Goal: Information Seeking & Learning: Learn about a topic

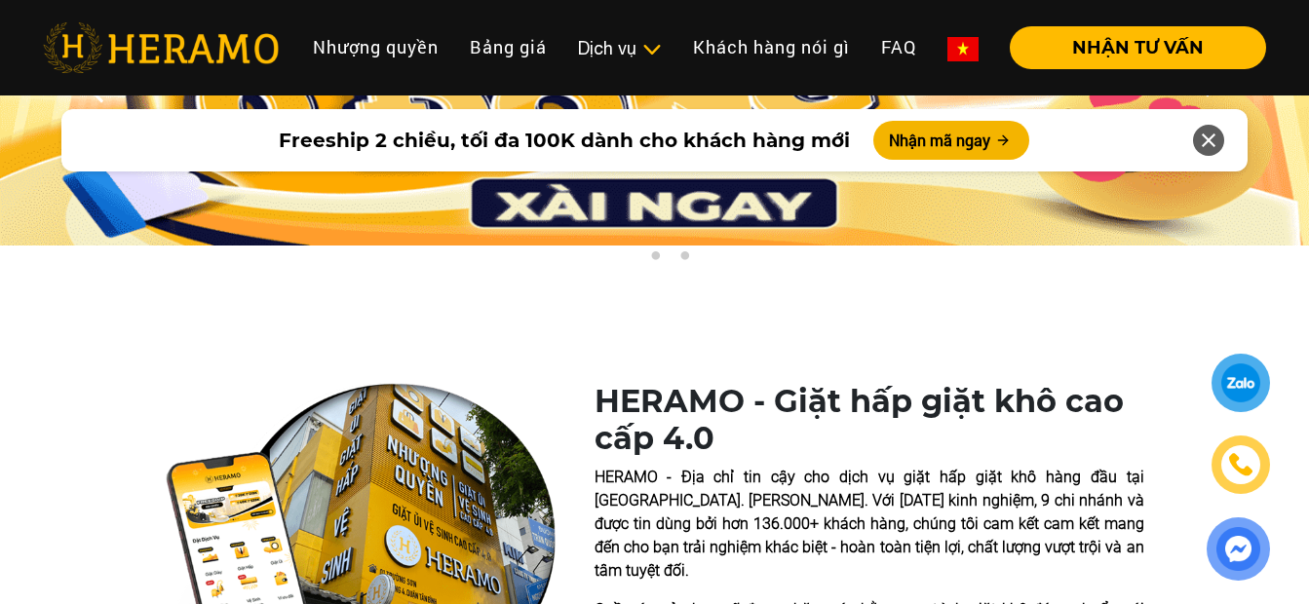
scroll to position [195, 0]
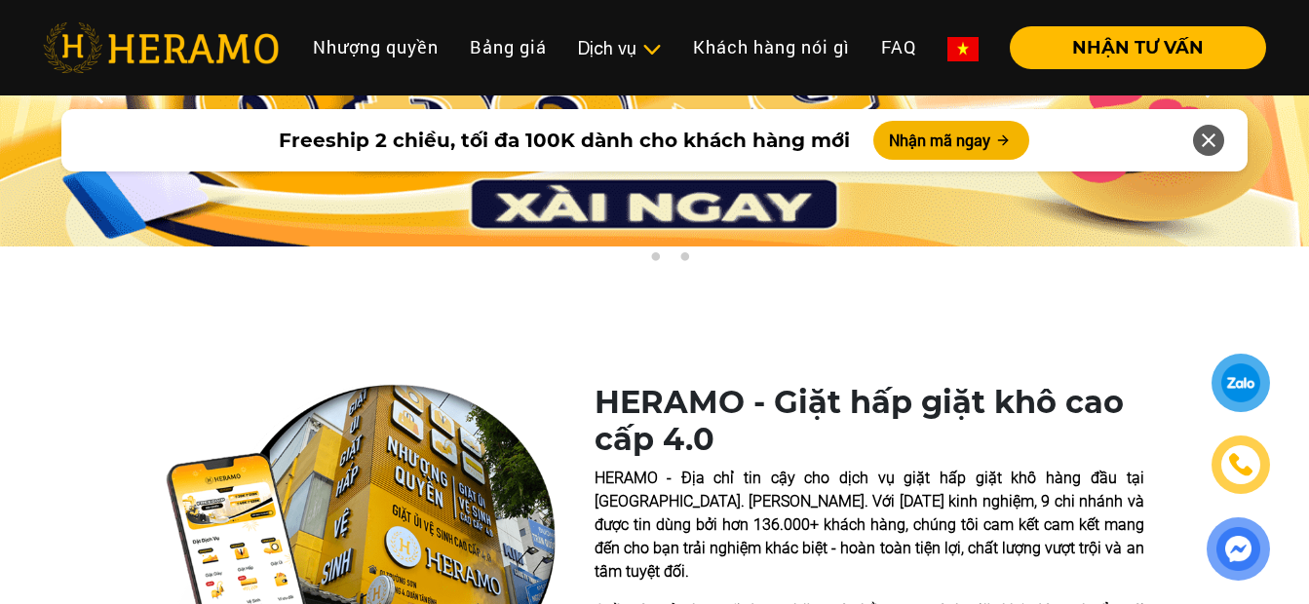
click at [412, 427] on img at bounding box center [361, 544] width 390 height 320
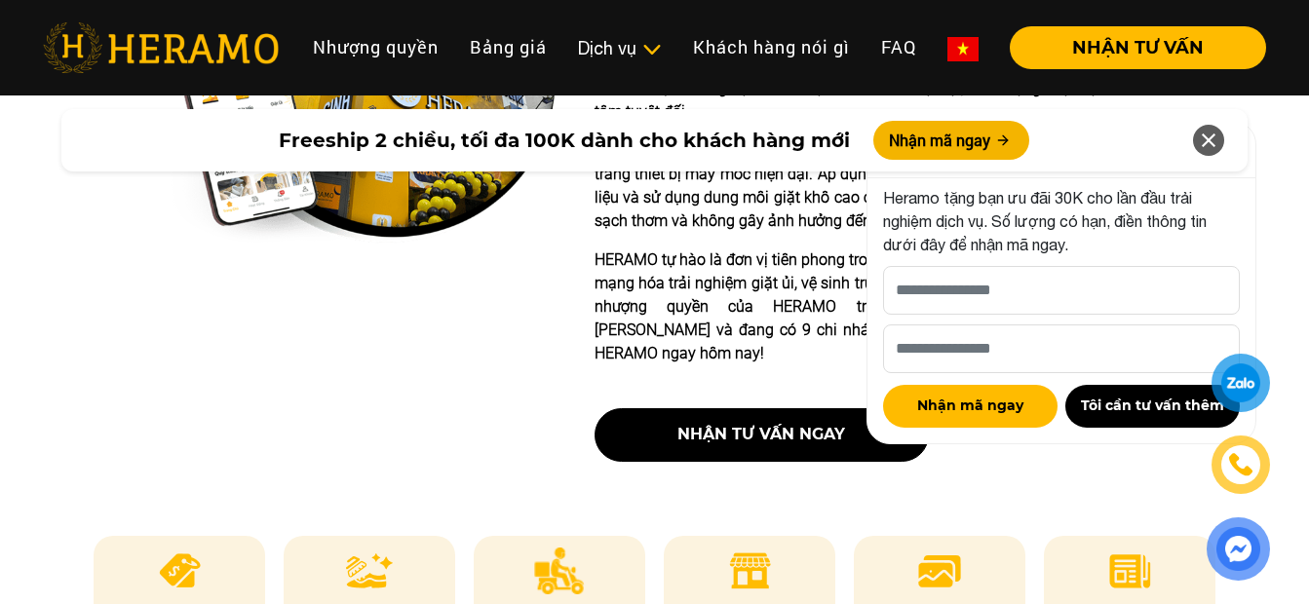
scroll to position [682, 0]
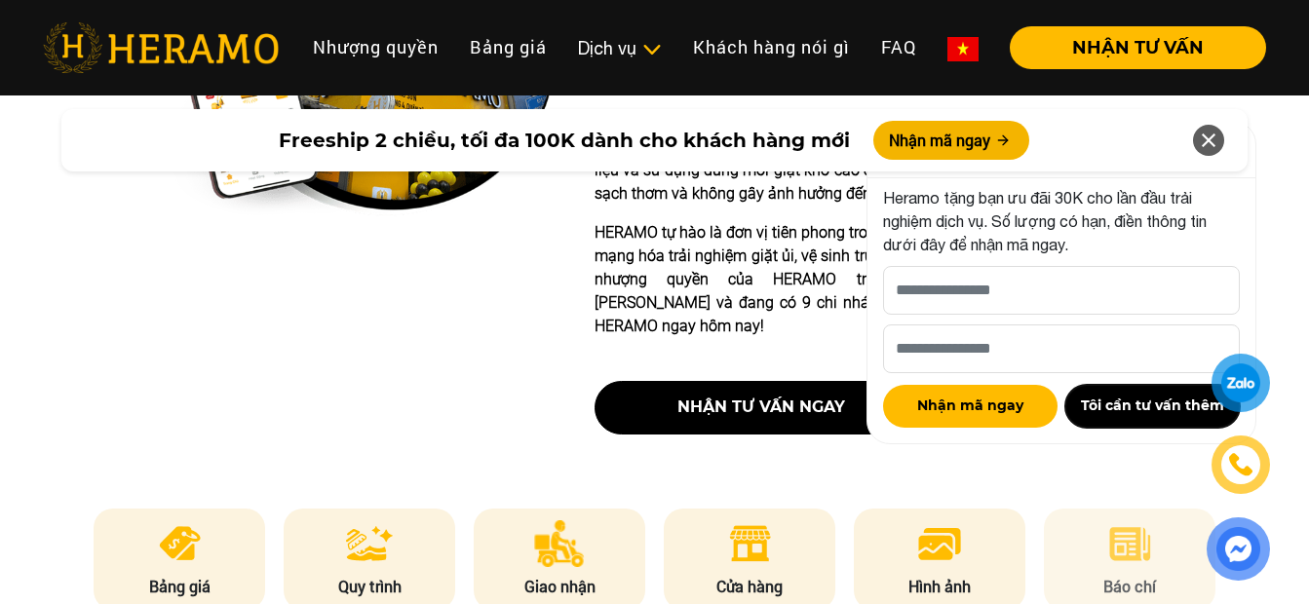
drag, startPoint x: 1107, startPoint y: 410, endPoint x: 1187, endPoint y: 516, distance: 132.9
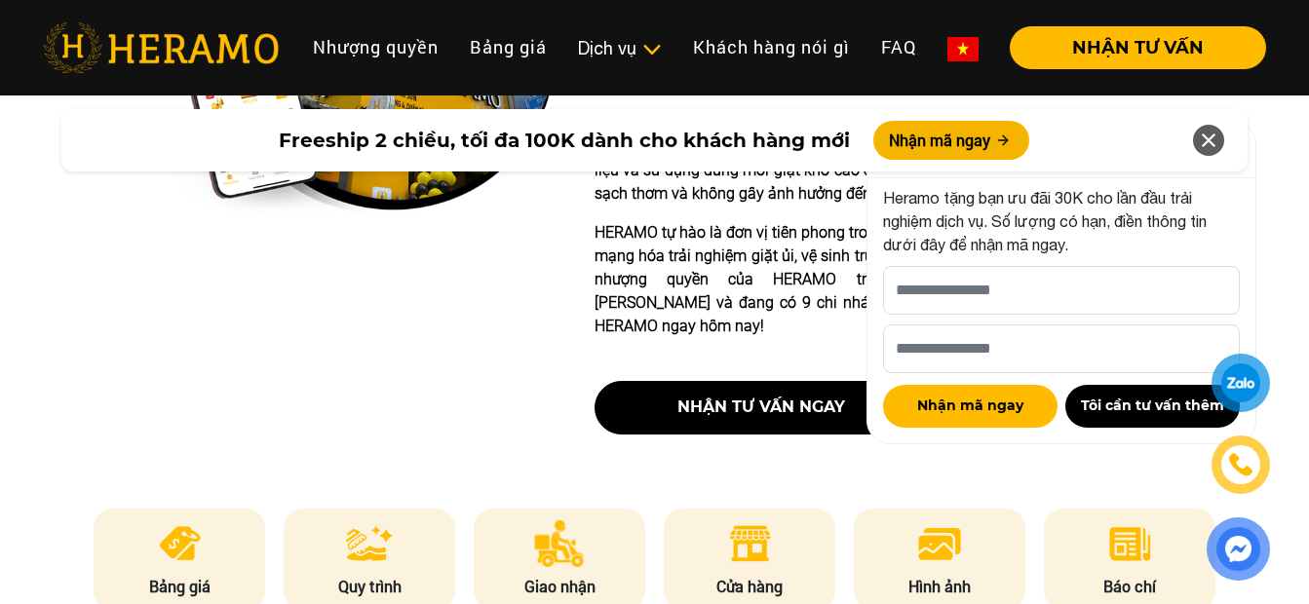
click at [1245, 361] on div at bounding box center [1240, 383] width 57 height 57
click at [1247, 559] on img at bounding box center [1237, 549] width 43 height 43
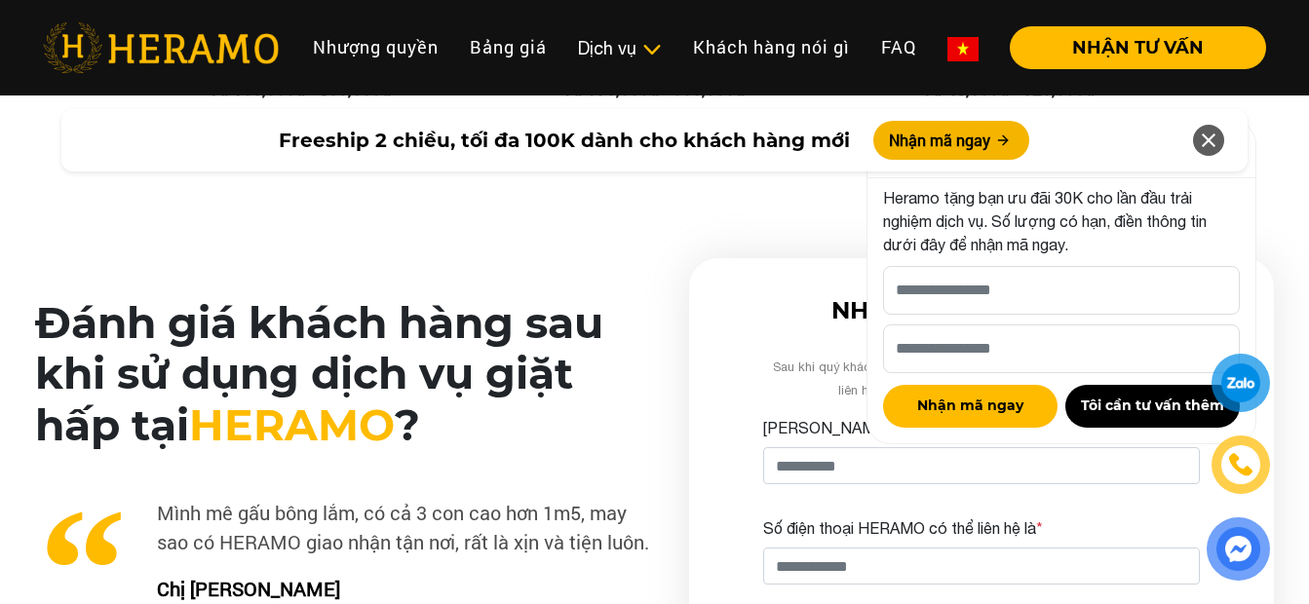
scroll to position [4774, 0]
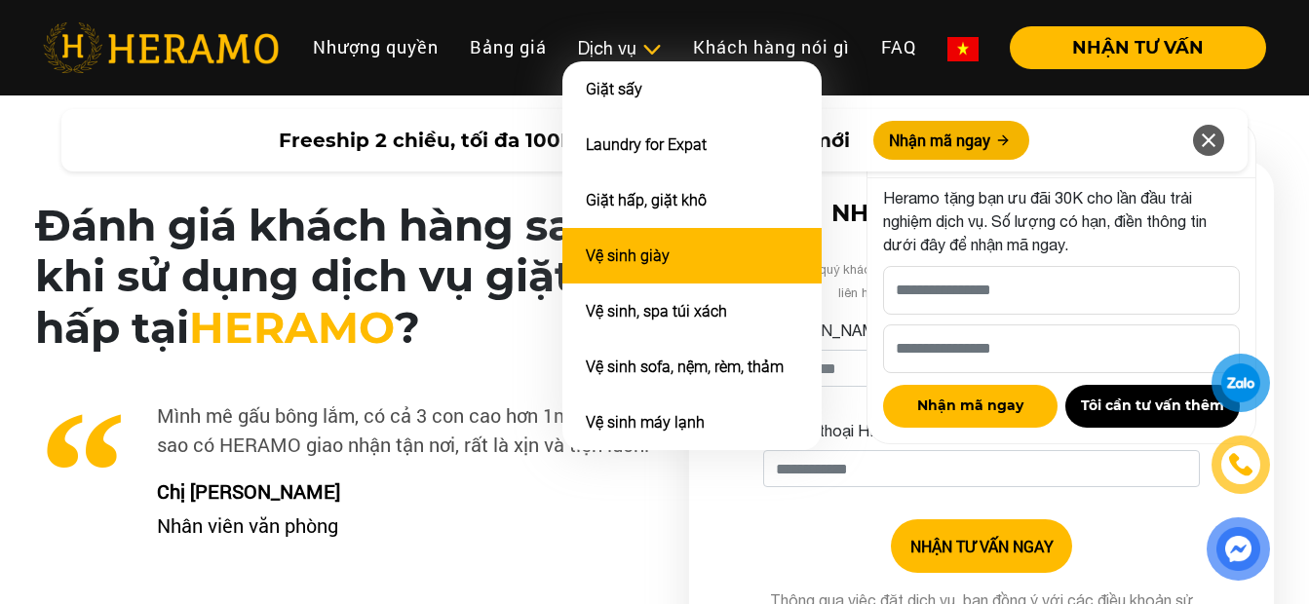
click at [709, 249] on li "Vệ sinh giày" at bounding box center [691, 256] width 259 height 56
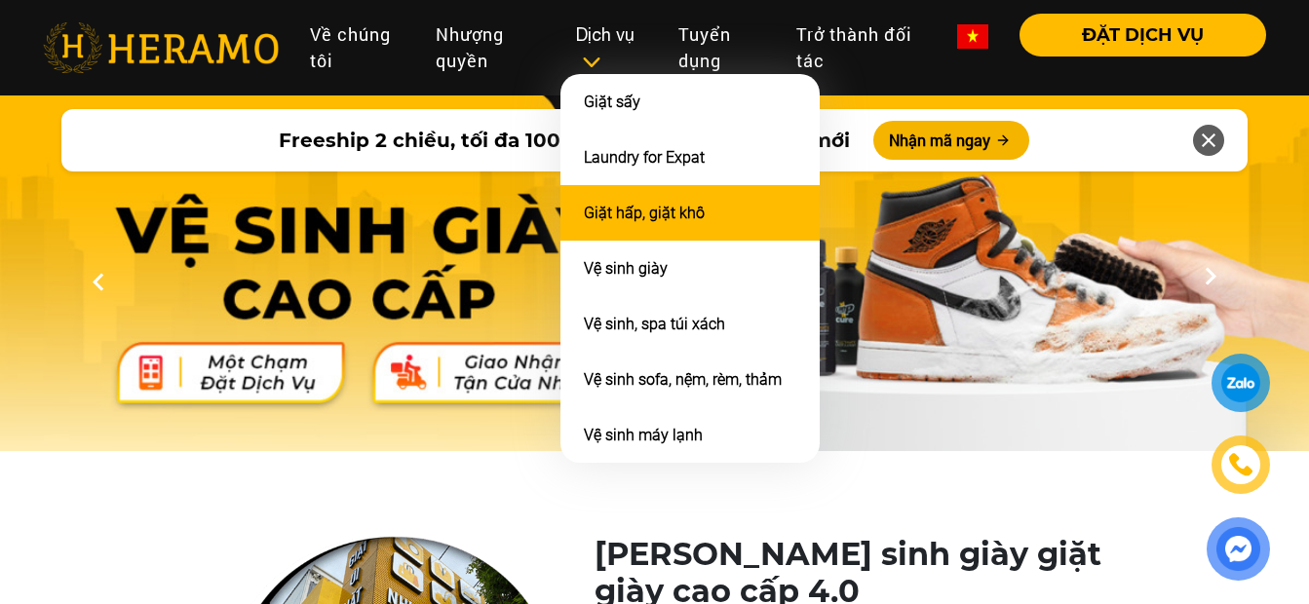
click at [699, 207] on link "Giặt hấp, giặt khô" at bounding box center [644, 213] width 121 height 19
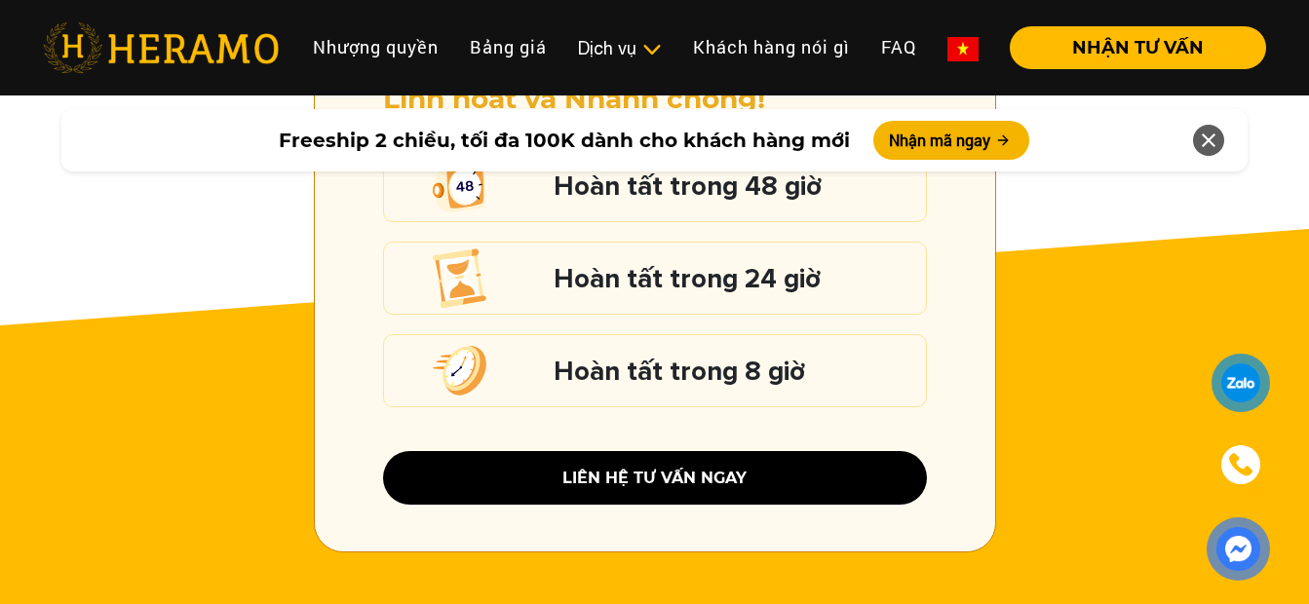
scroll to position [2826, 0]
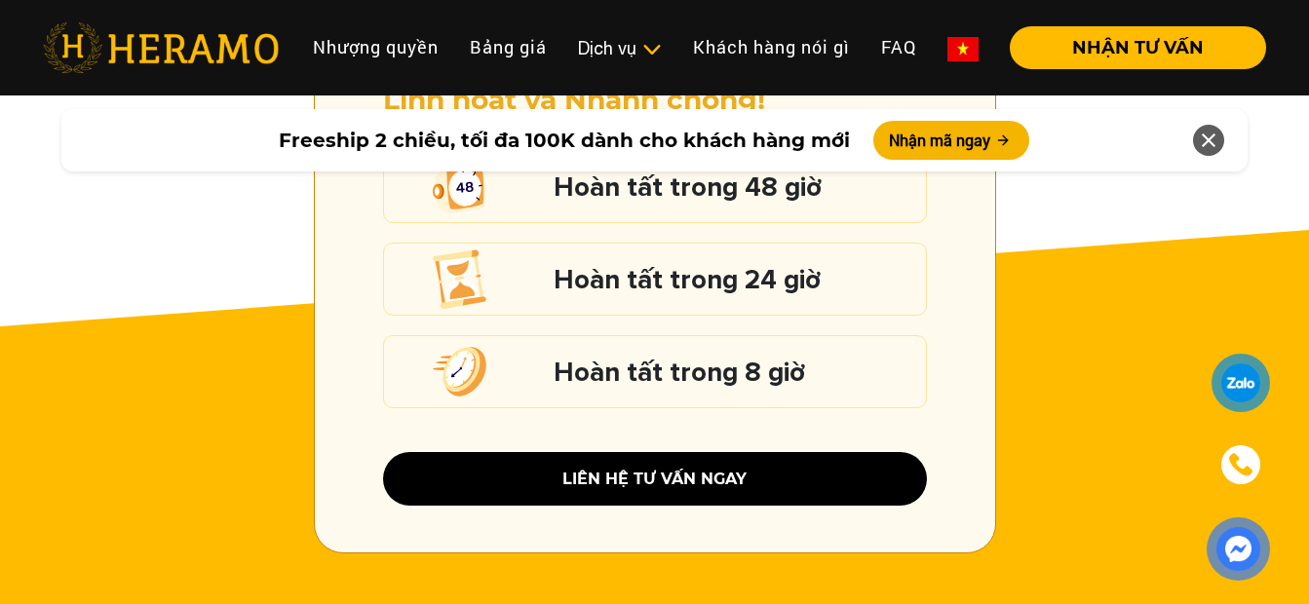
click at [1231, 387] on div at bounding box center [1240, 383] width 47 height 47
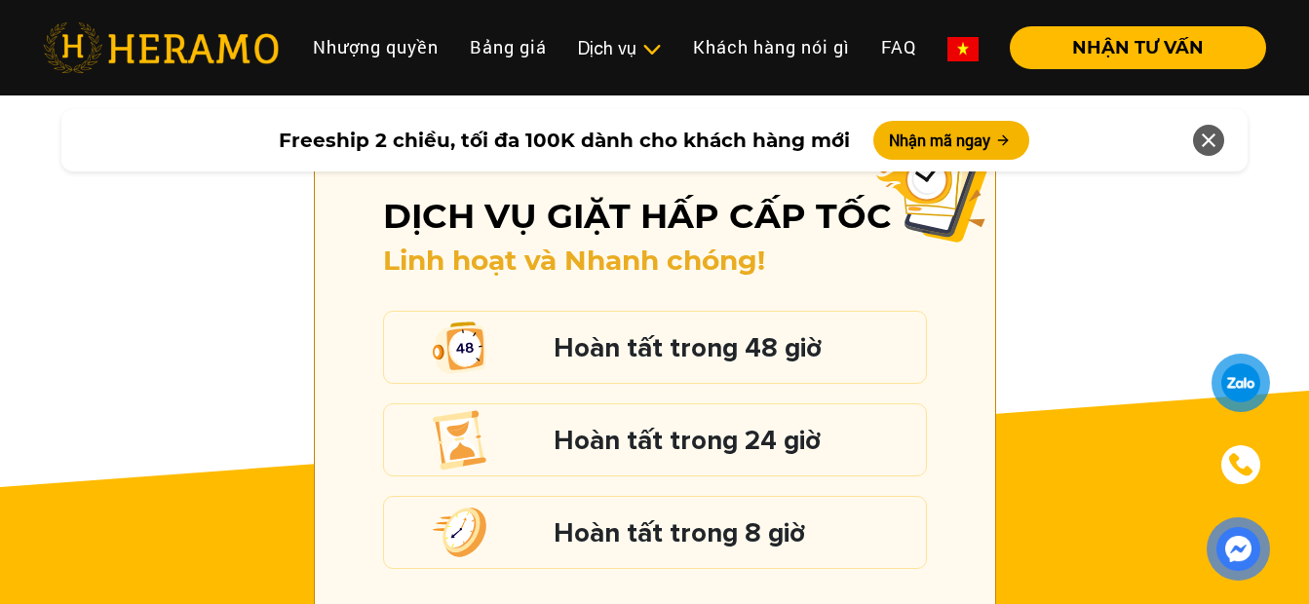
scroll to position [2631, 0]
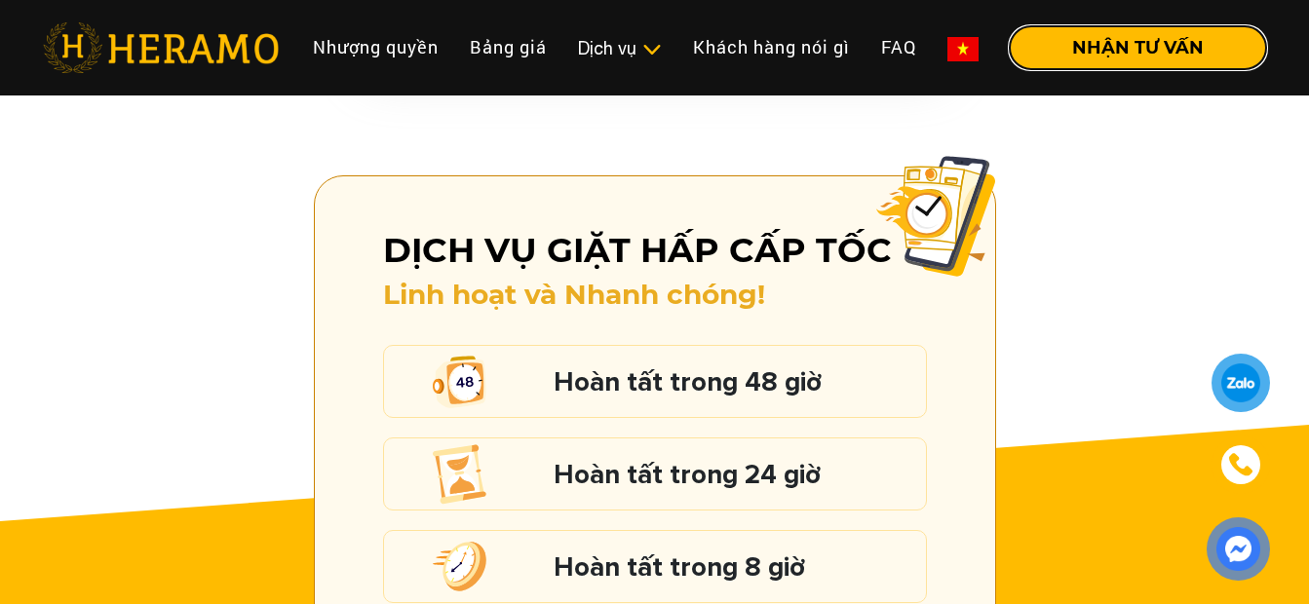
click at [1132, 28] on button "NHẬN TƯ VẤN" at bounding box center [1137, 47] width 256 height 43
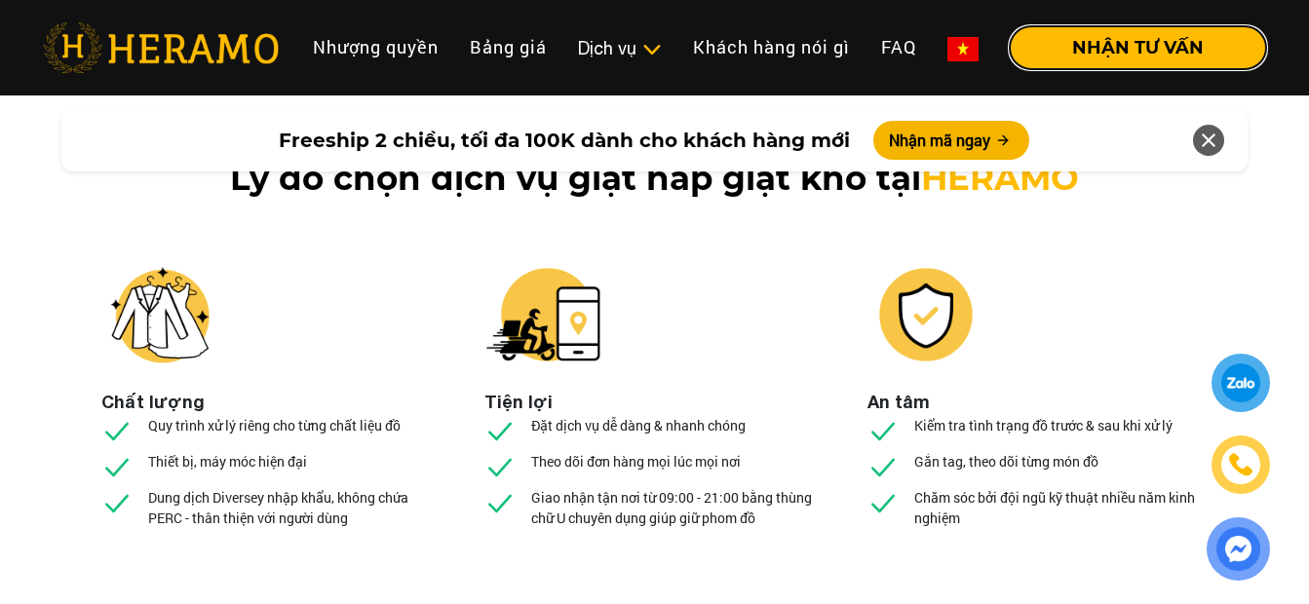
scroll to position [7307, 0]
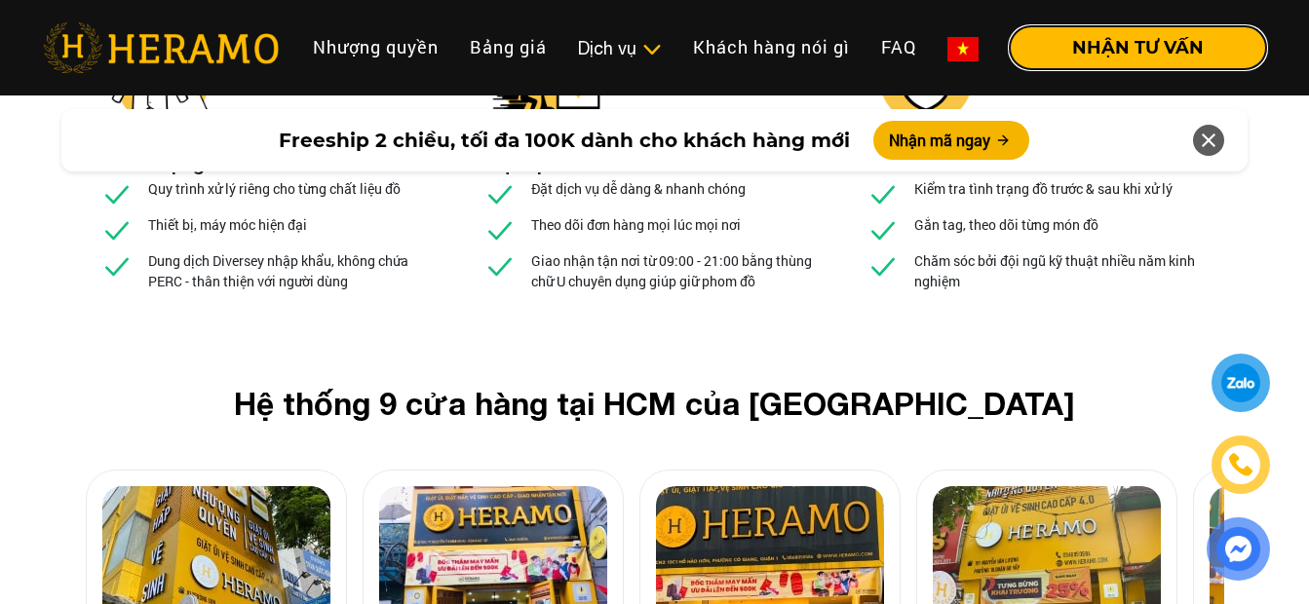
click at [245, 486] on img at bounding box center [216, 577] width 228 height 182
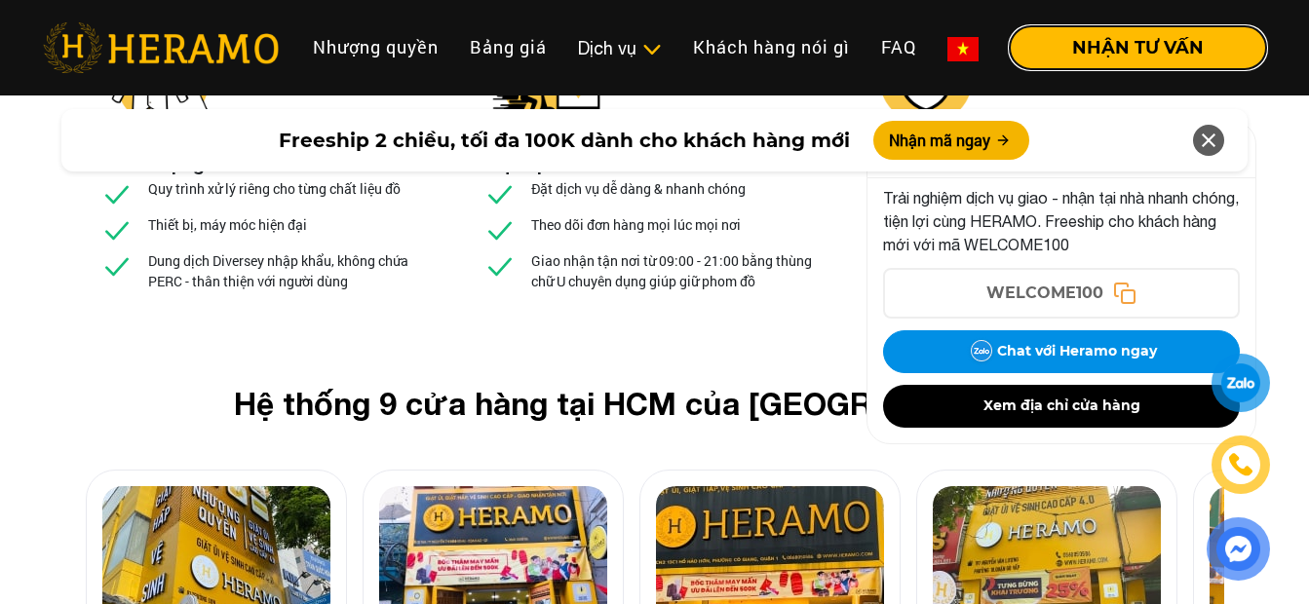
click at [506, 486] on img at bounding box center [493, 577] width 228 height 182
